Goal: Task Accomplishment & Management: Use online tool/utility

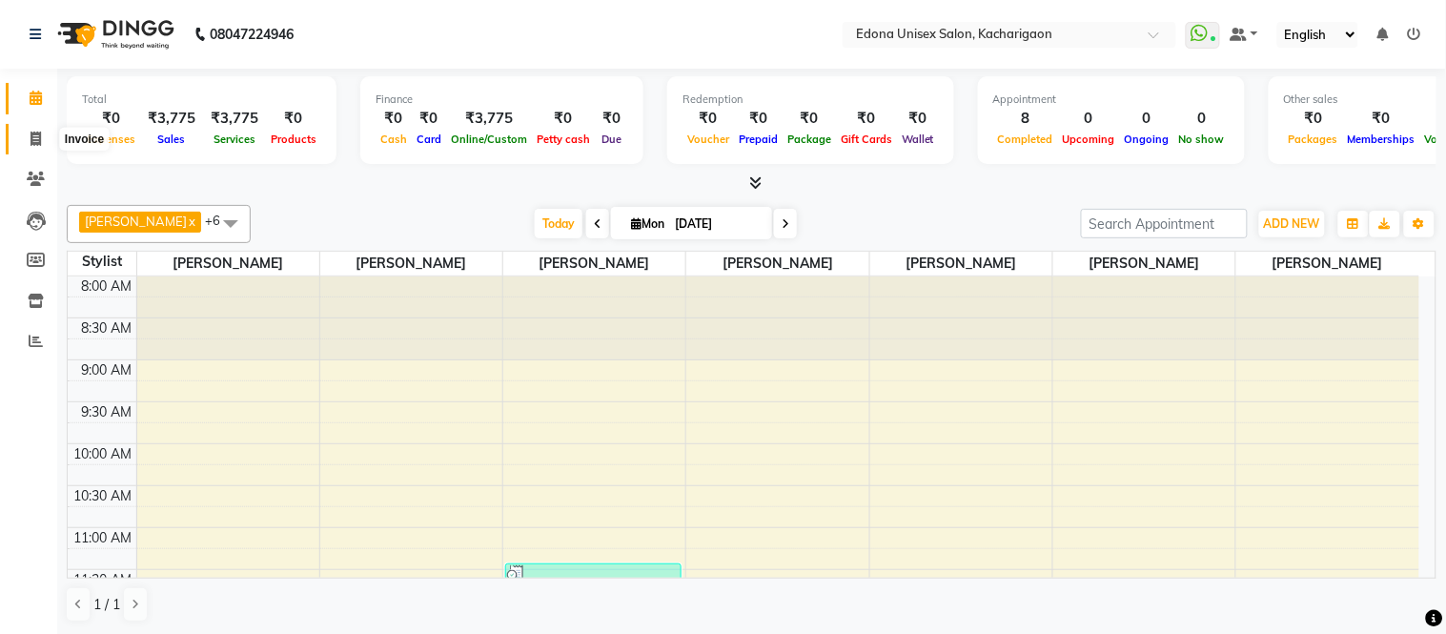
click at [30, 133] on icon at bounding box center [35, 139] width 10 height 14
select select "service"
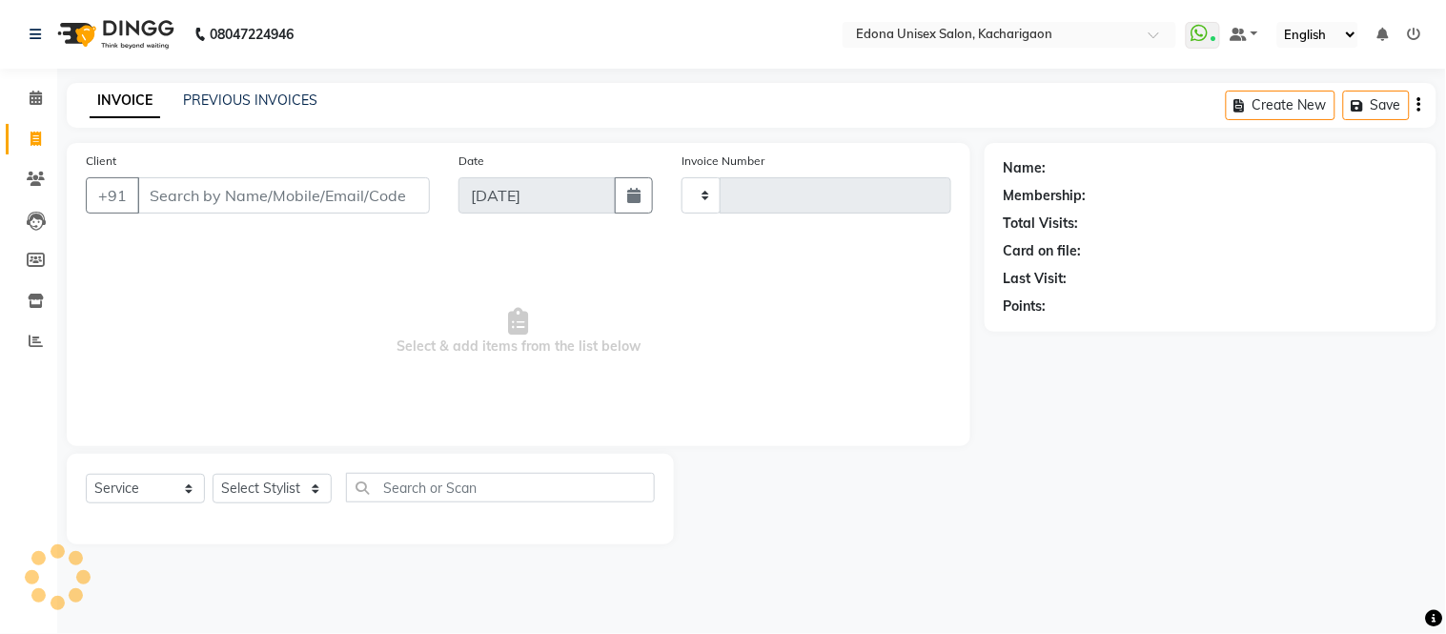
type input "2275"
select select "5389"
click at [294, 491] on select "Select Stylist" at bounding box center [272, 489] width 119 height 30
select select "82439"
click at [213, 475] on select "Select Stylist Admin Anju Sonar Bir Basumtary [PERSON_NAME] [PERSON_NAME] Hombr…" at bounding box center [272, 489] width 119 height 30
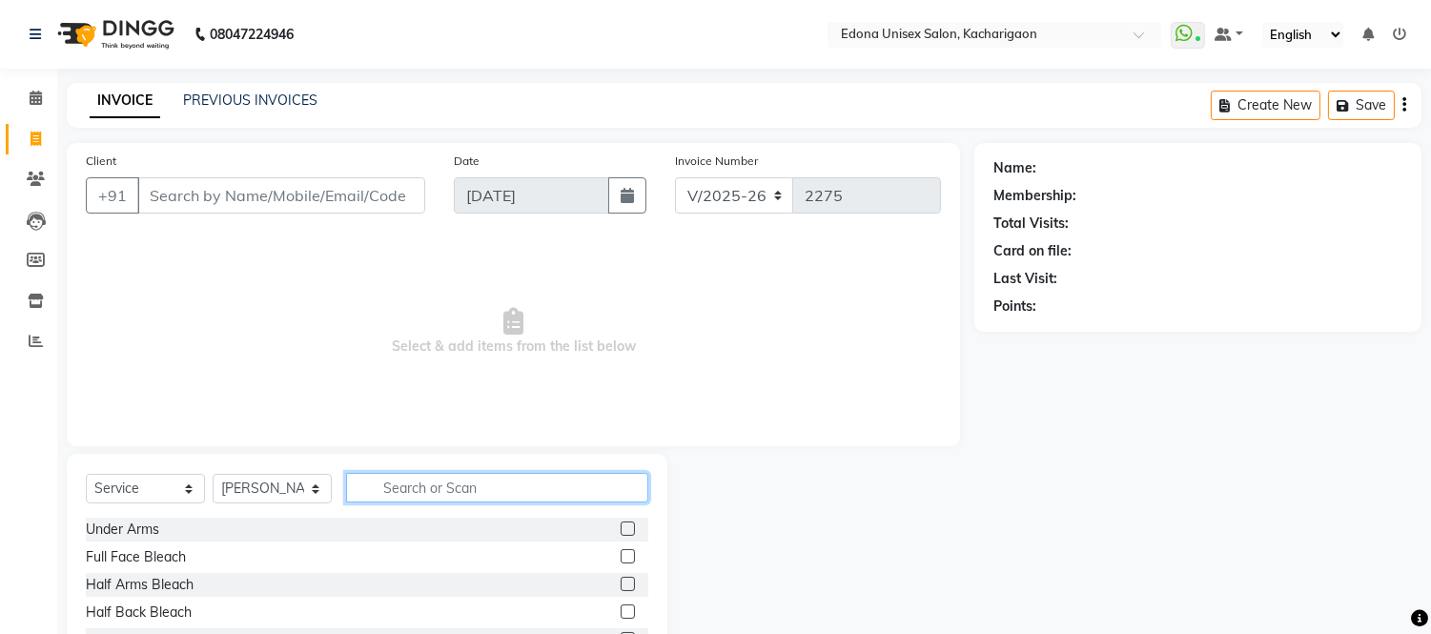
click at [423, 484] on input "text" at bounding box center [497, 488] width 302 height 30
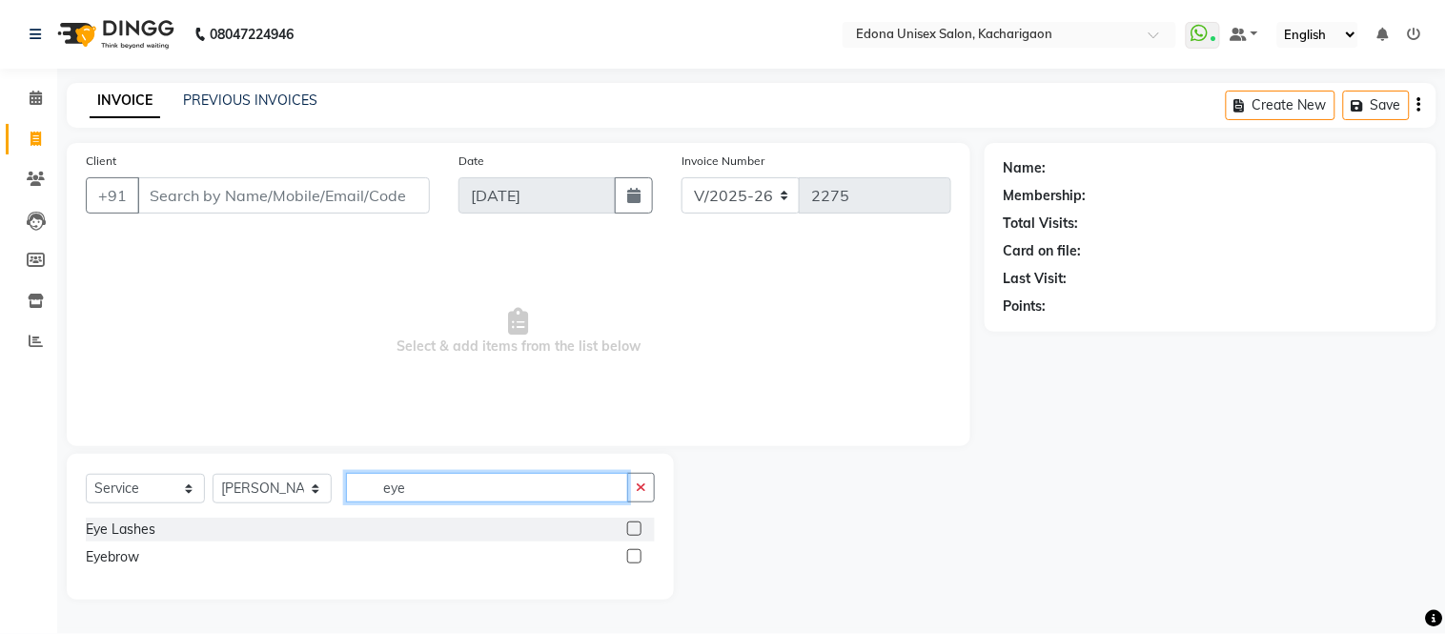
type input "eye"
click at [637, 555] on label at bounding box center [634, 556] width 14 height 14
click at [637, 555] on input "checkbox" at bounding box center [633, 557] width 12 height 12
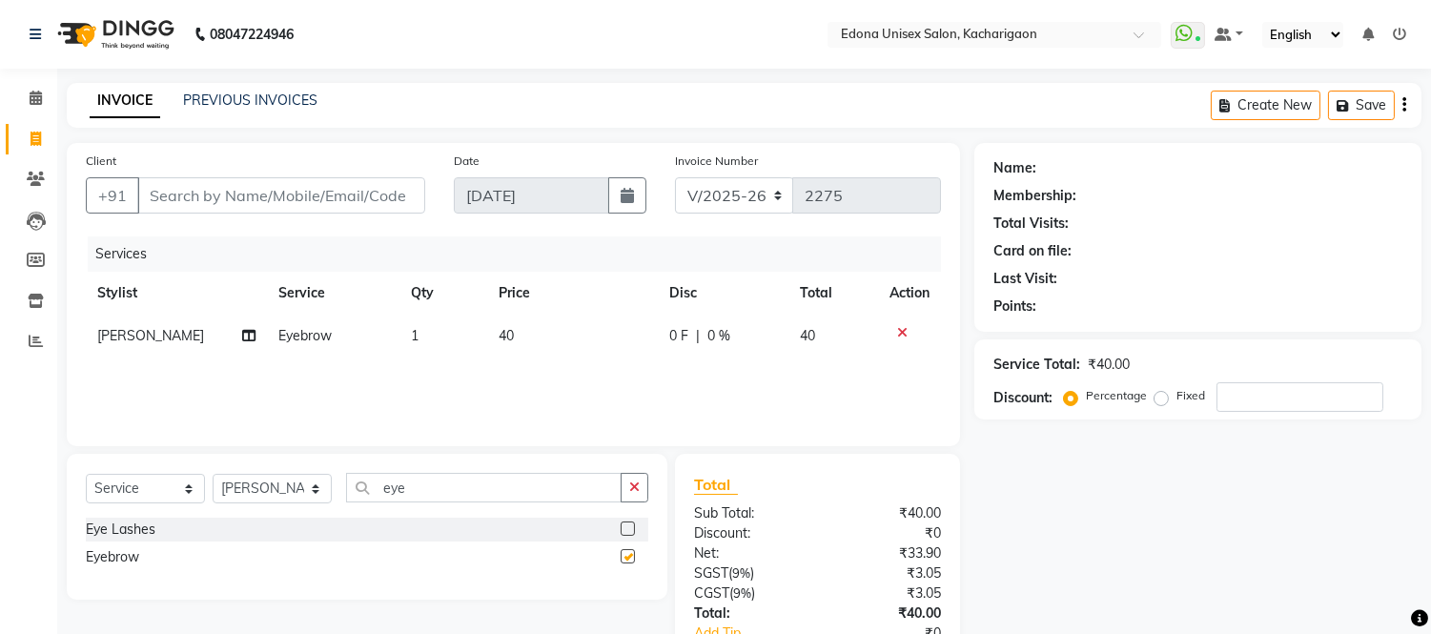
checkbox input "false"
click at [637, 474] on button "button" at bounding box center [634, 488] width 28 height 30
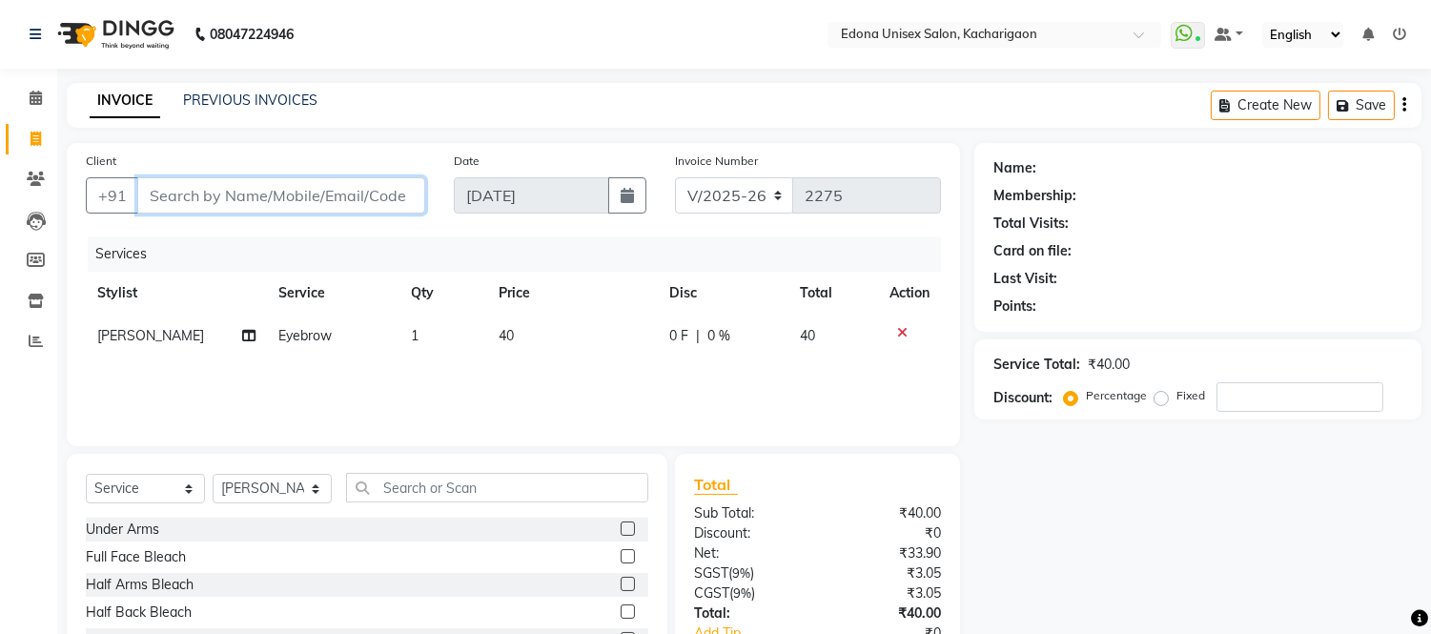
click at [220, 194] on input "Client" at bounding box center [281, 195] width 288 height 36
click at [250, 193] on input "Client" at bounding box center [281, 195] width 288 height 36
type input "0"
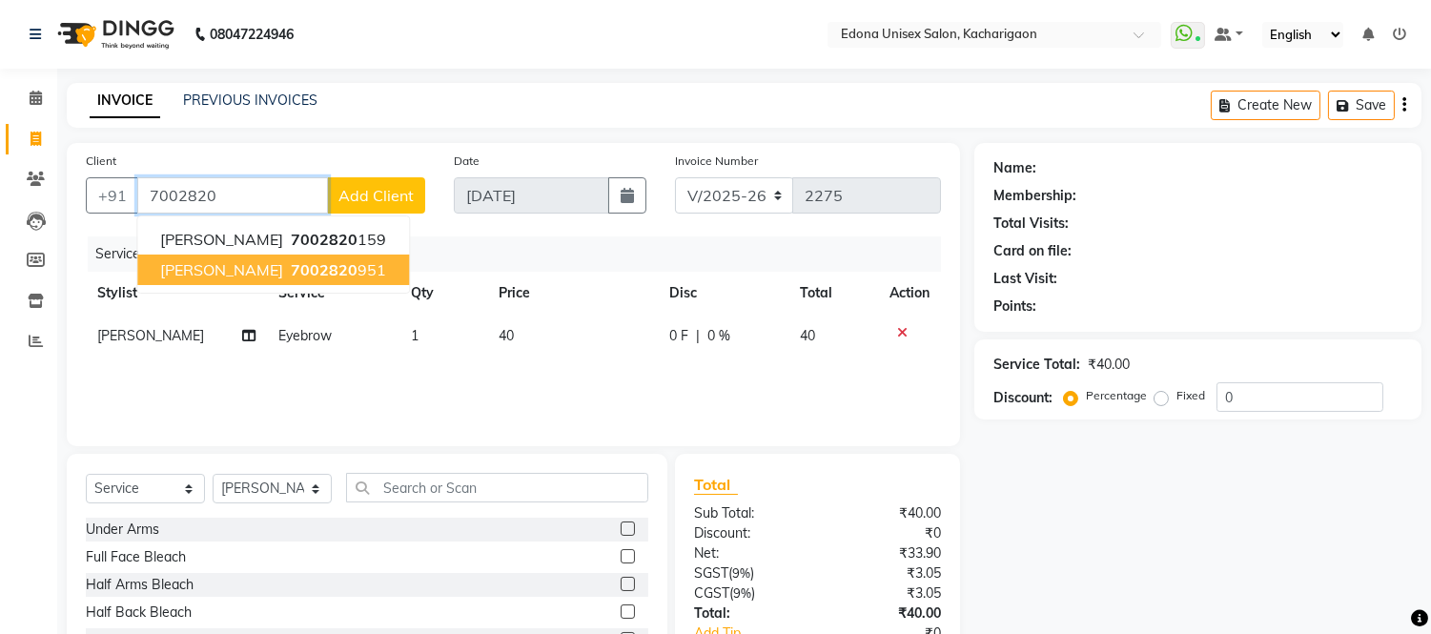
click at [273, 268] on span "[PERSON_NAME]" at bounding box center [221, 269] width 123 height 19
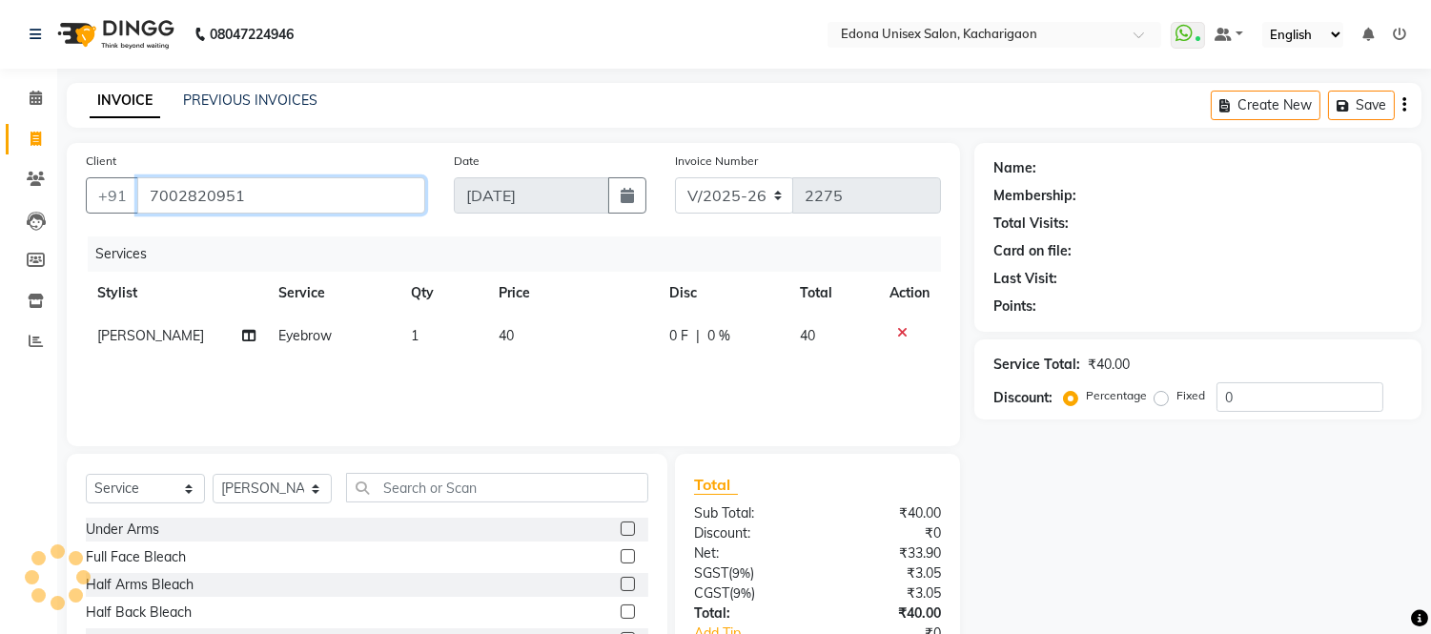
type input "7002820951"
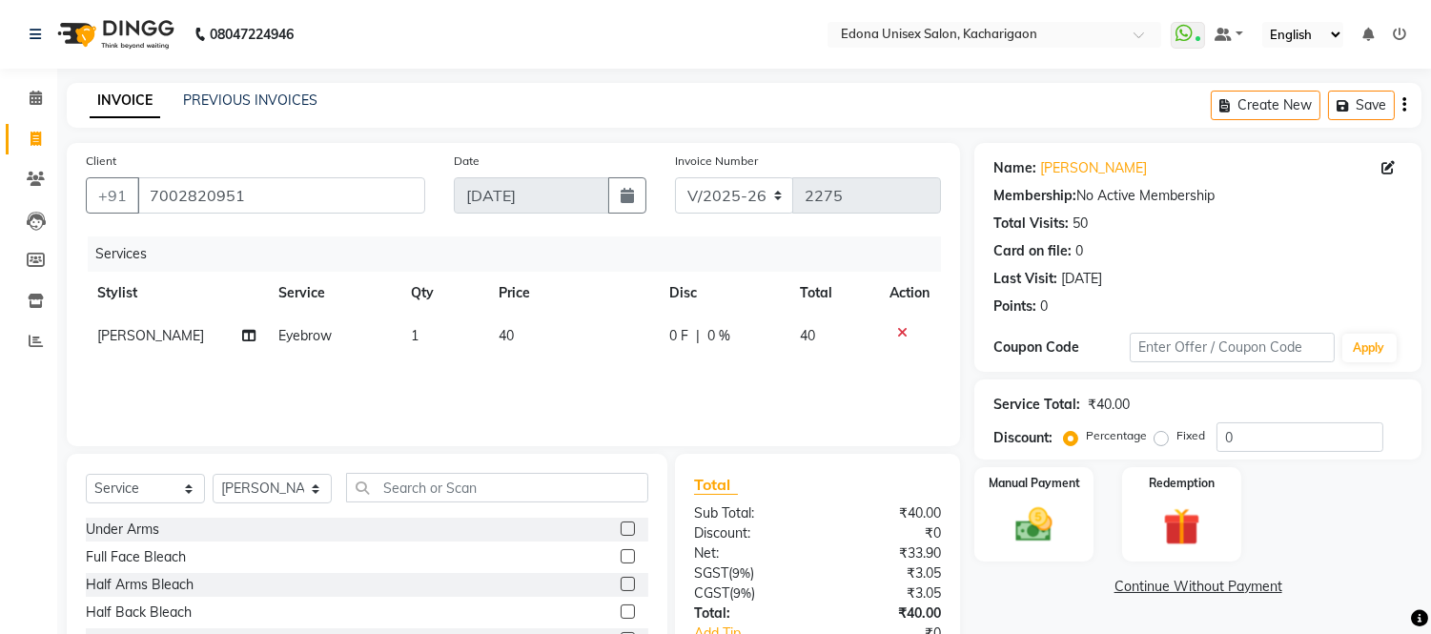
scroll to position [129, 0]
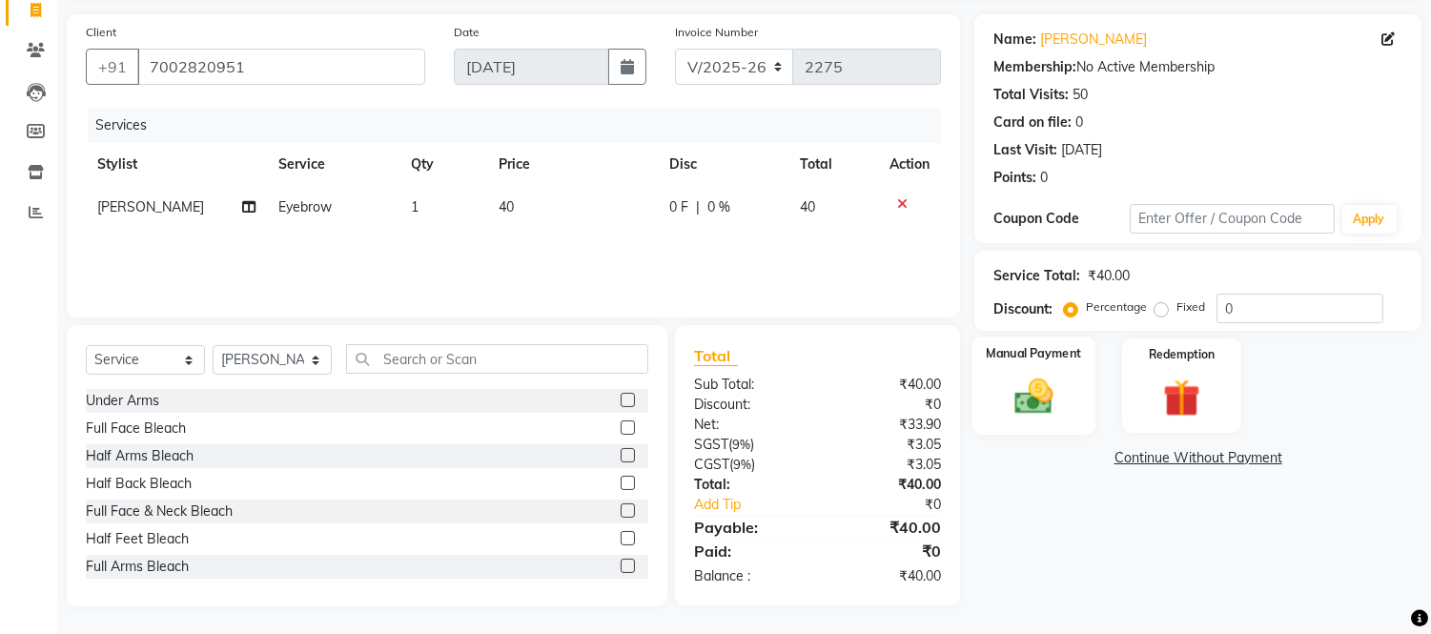
click at [1027, 384] on img at bounding box center [1034, 397] width 63 height 45
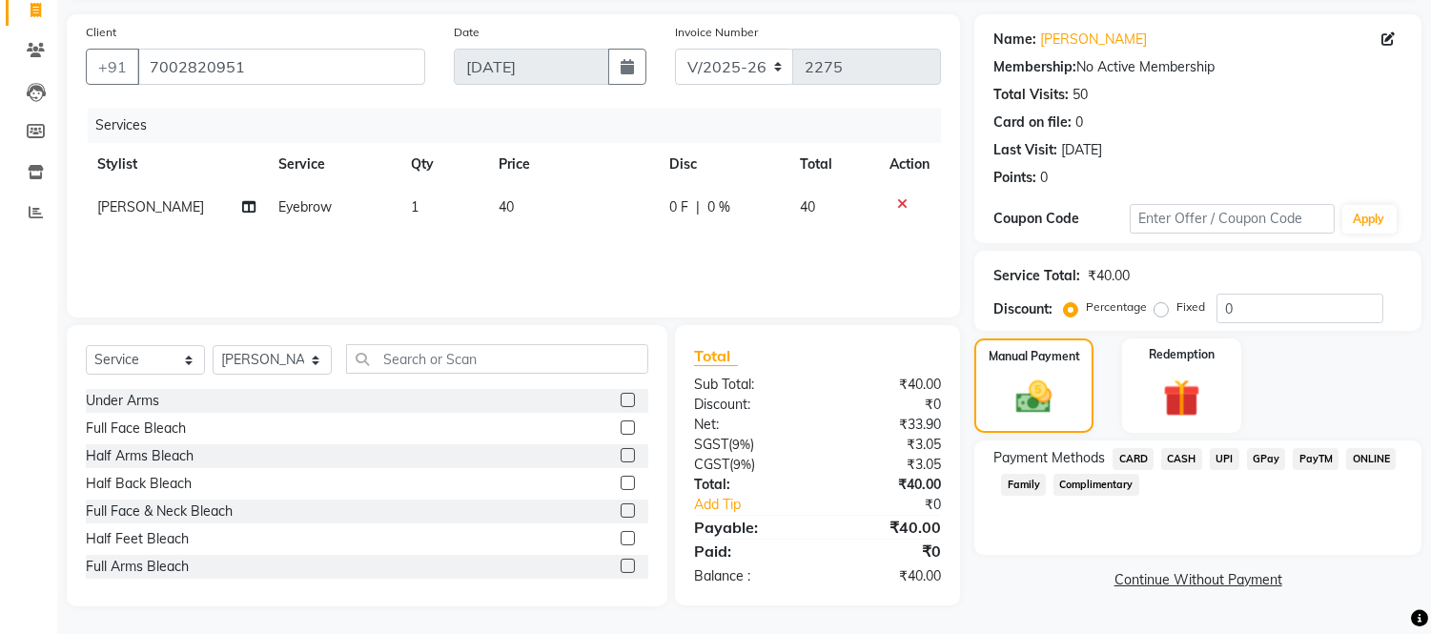
click at [1218, 456] on span "UPI" at bounding box center [1224, 459] width 30 height 22
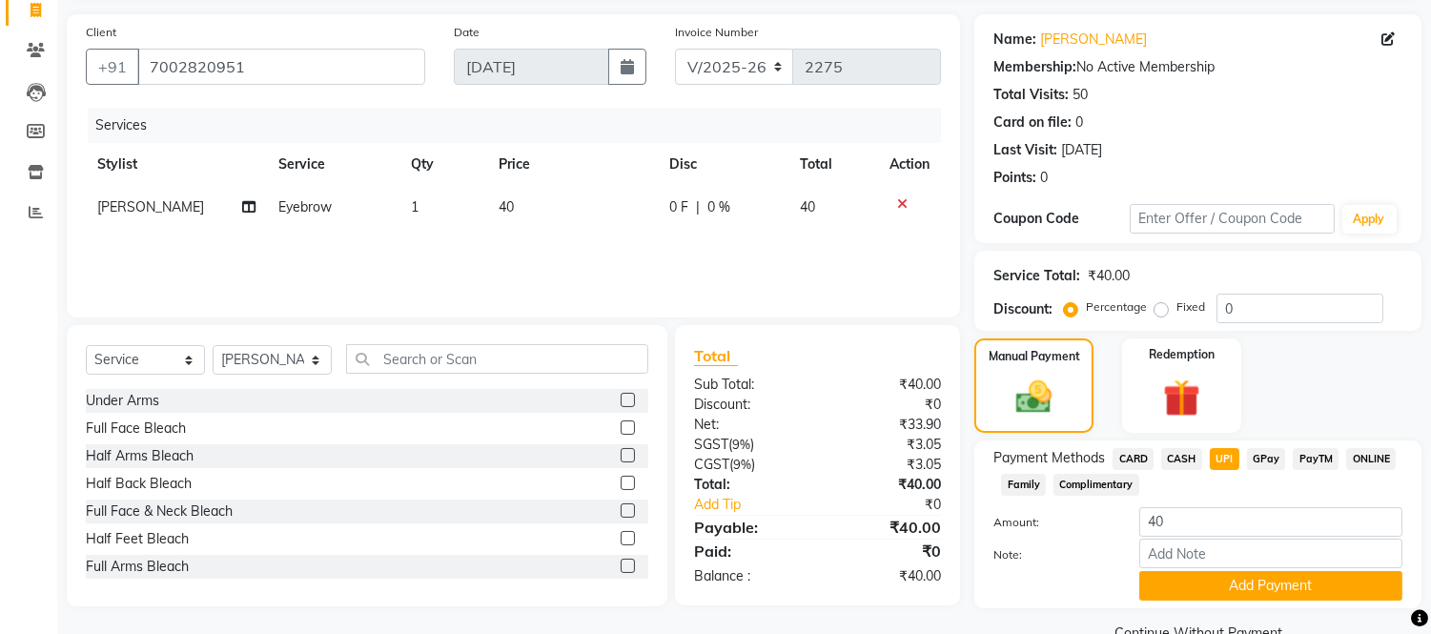
scroll to position [170, 0]
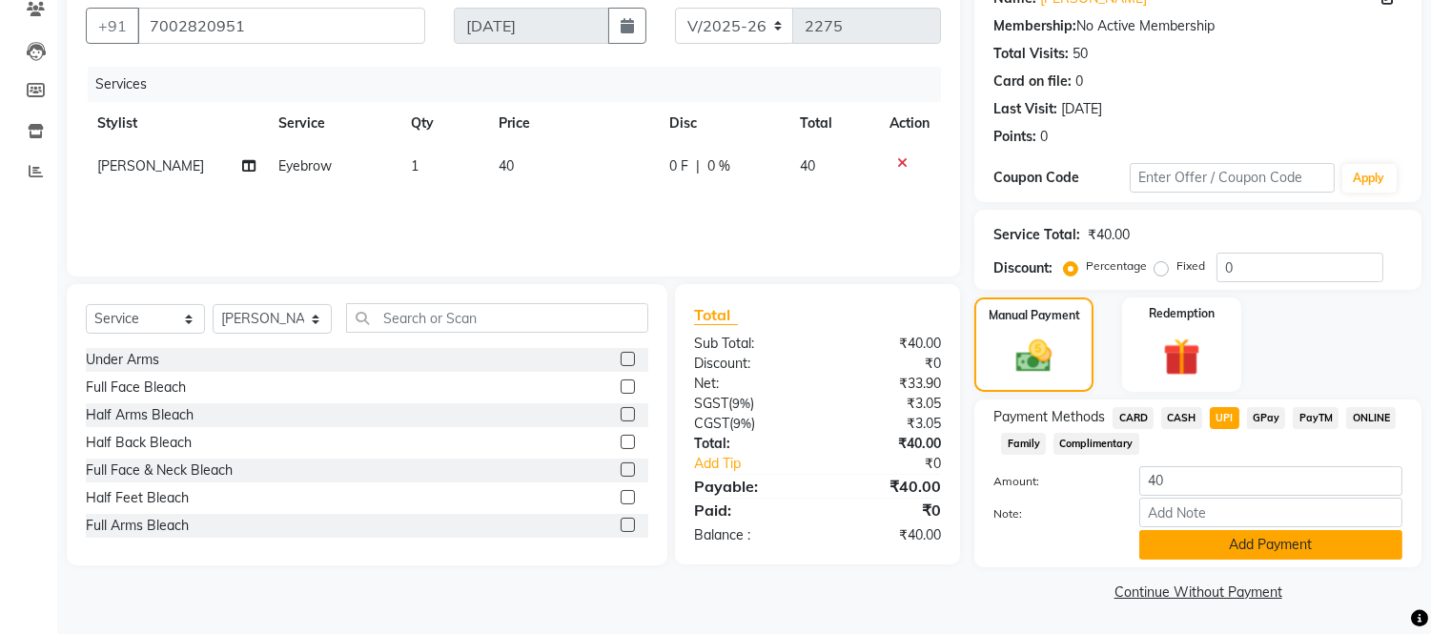
click at [1235, 546] on button "Add Payment" at bounding box center [1270, 545] width 263 height 30
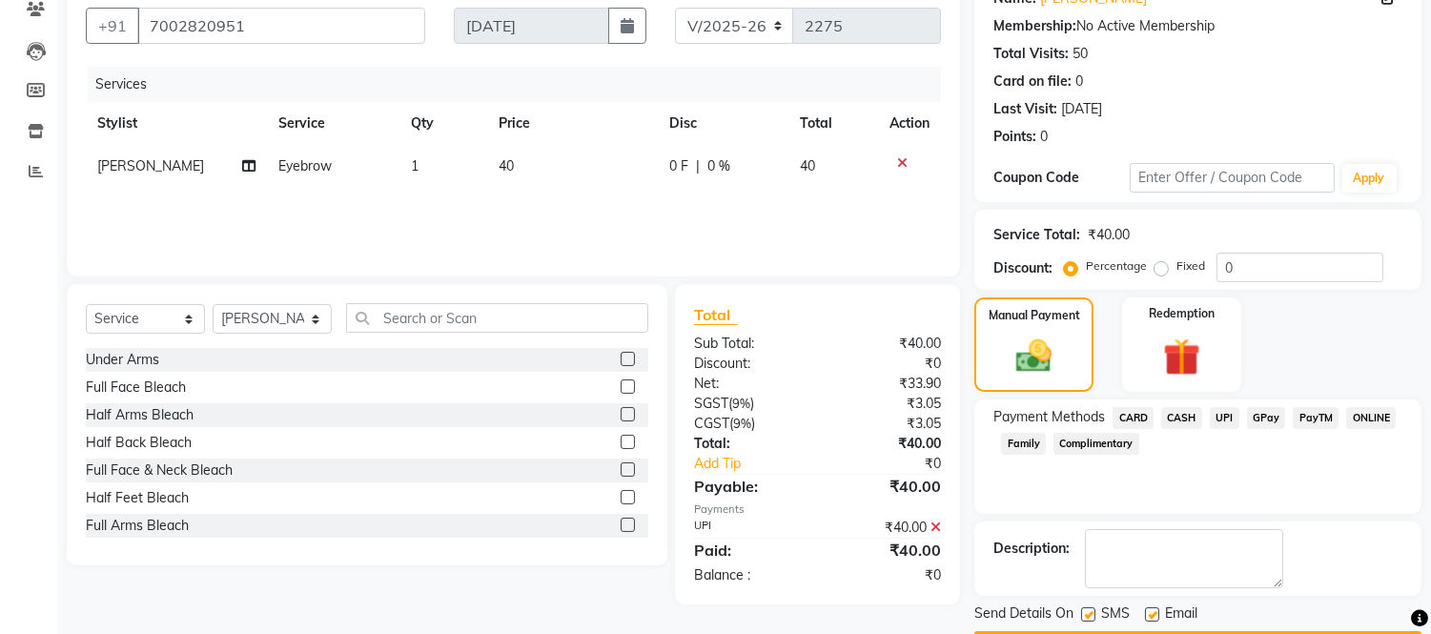
scroll to position [223, 0]
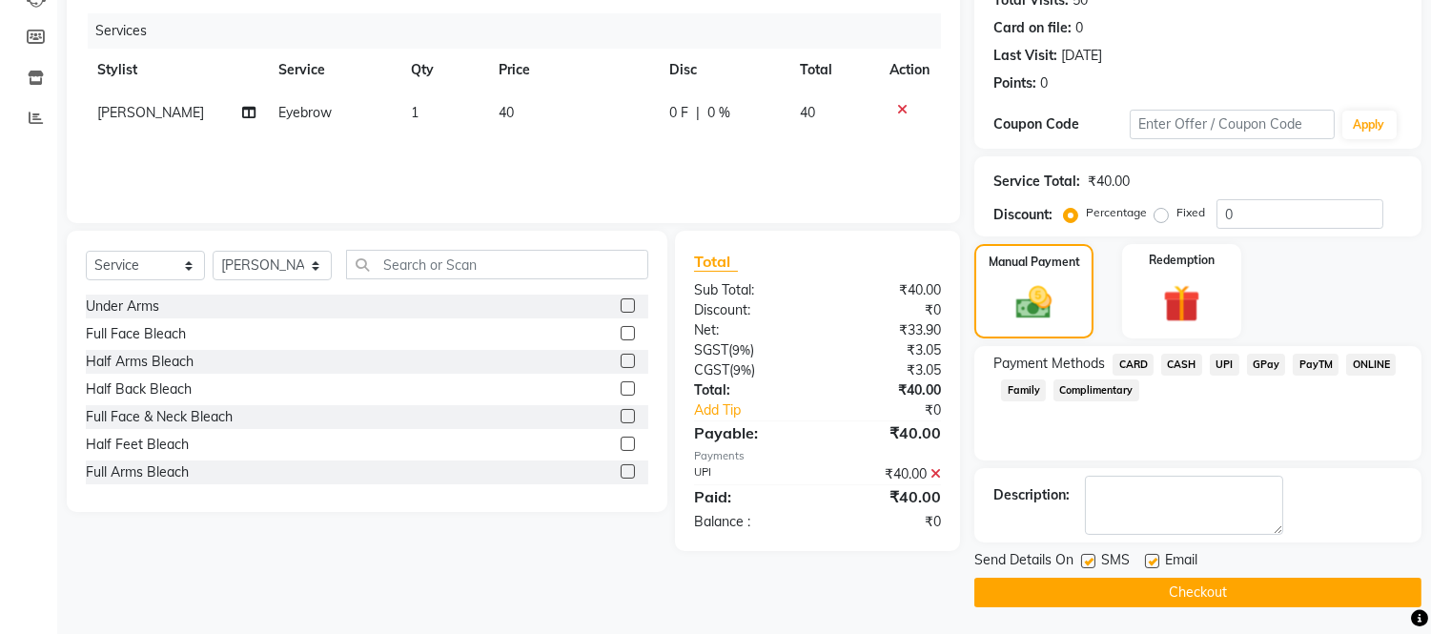
click at [1230, 593] on button "Checkout" at bounding box center [1197, 593] width 447 height 30
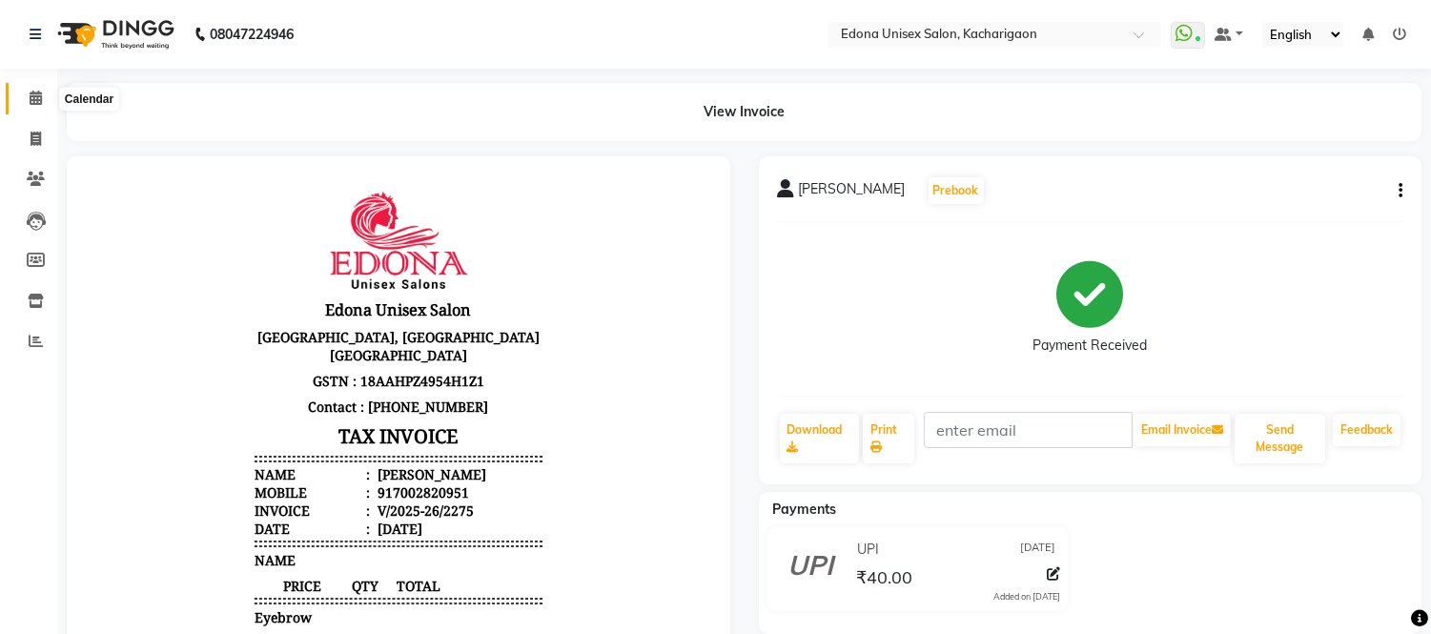
click at [40, 98] on icon at bounding box center [36, 98] width 12 height 14
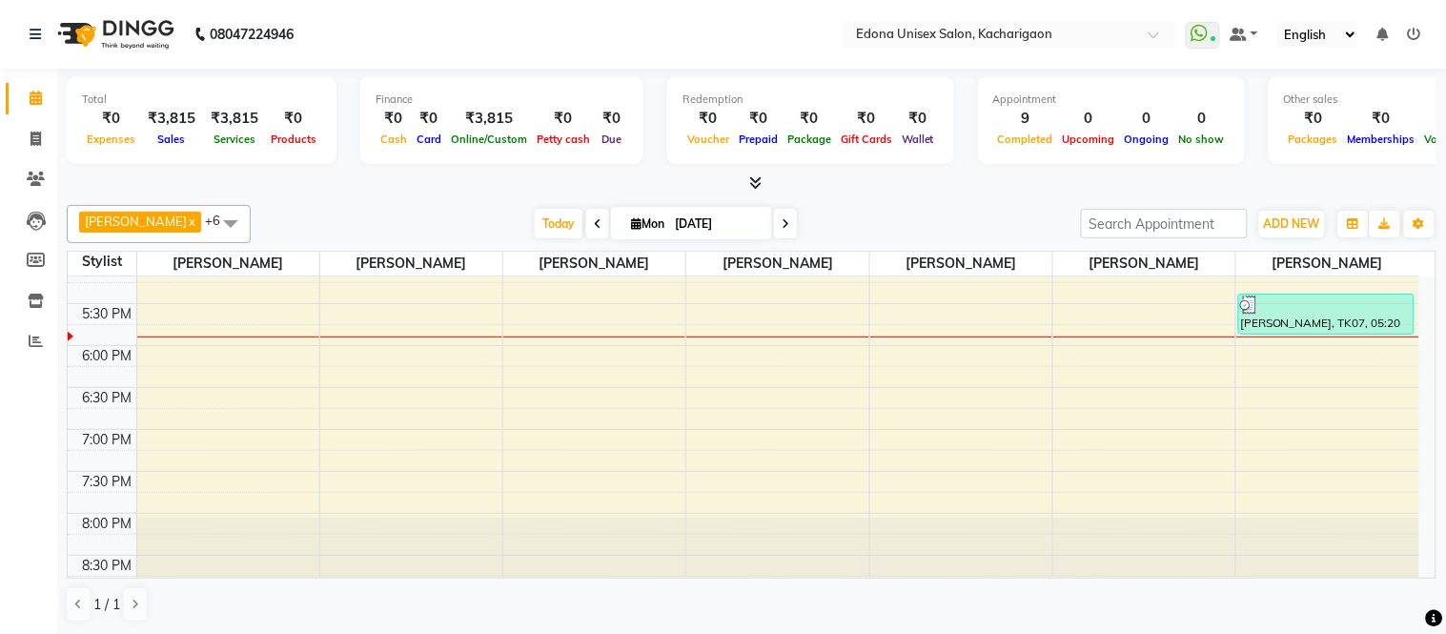
scroll to position [793, 0]
